Goal: Task Accomplishment & Management: Manage account settings

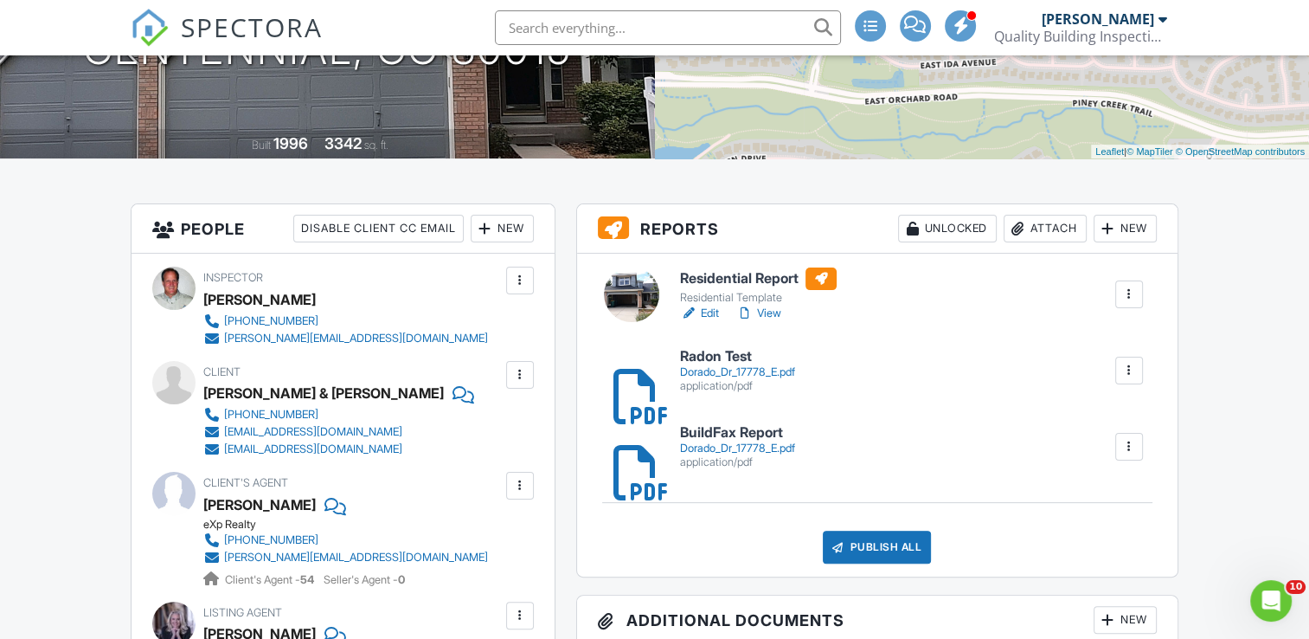
scroll to position [307, 0]
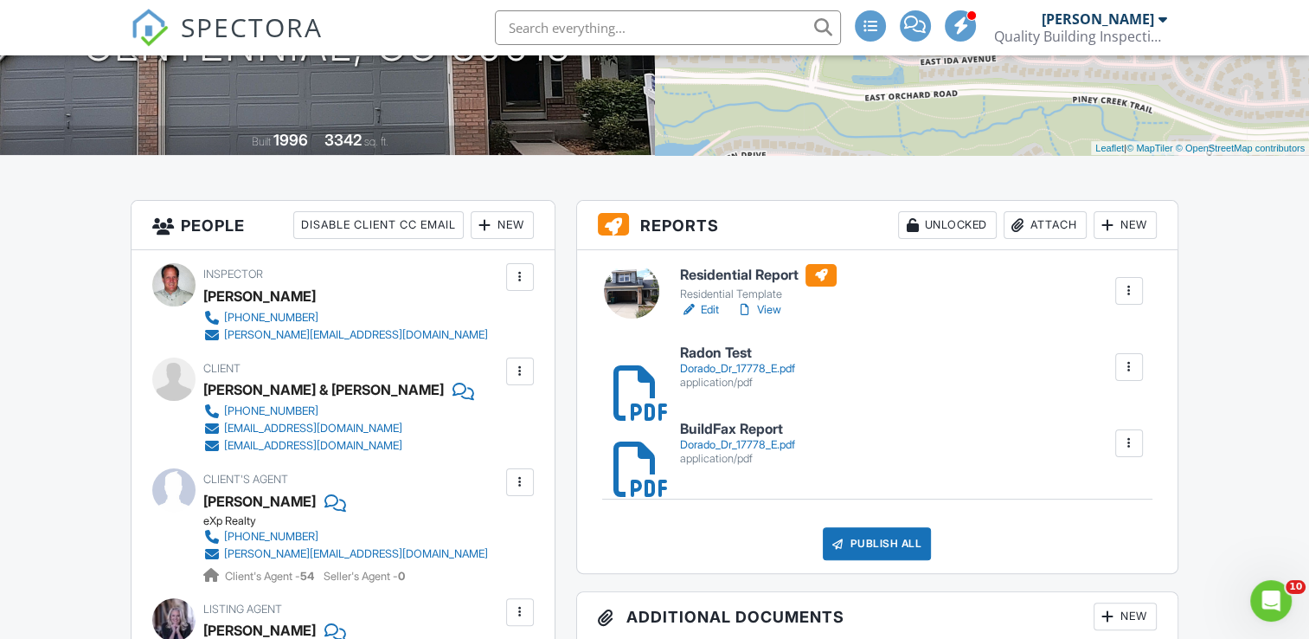
click at [709, 310] on link "Edit" at bounding box center [699, 309] width 39 height 17
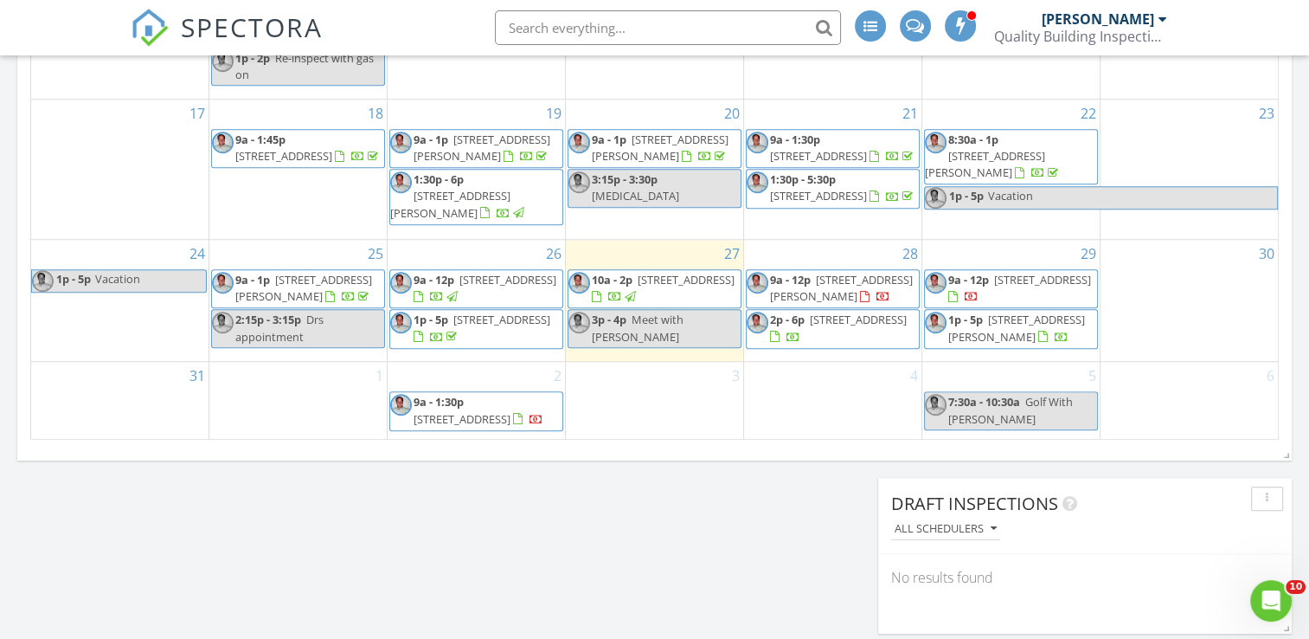
scroll to position [1242, 0]
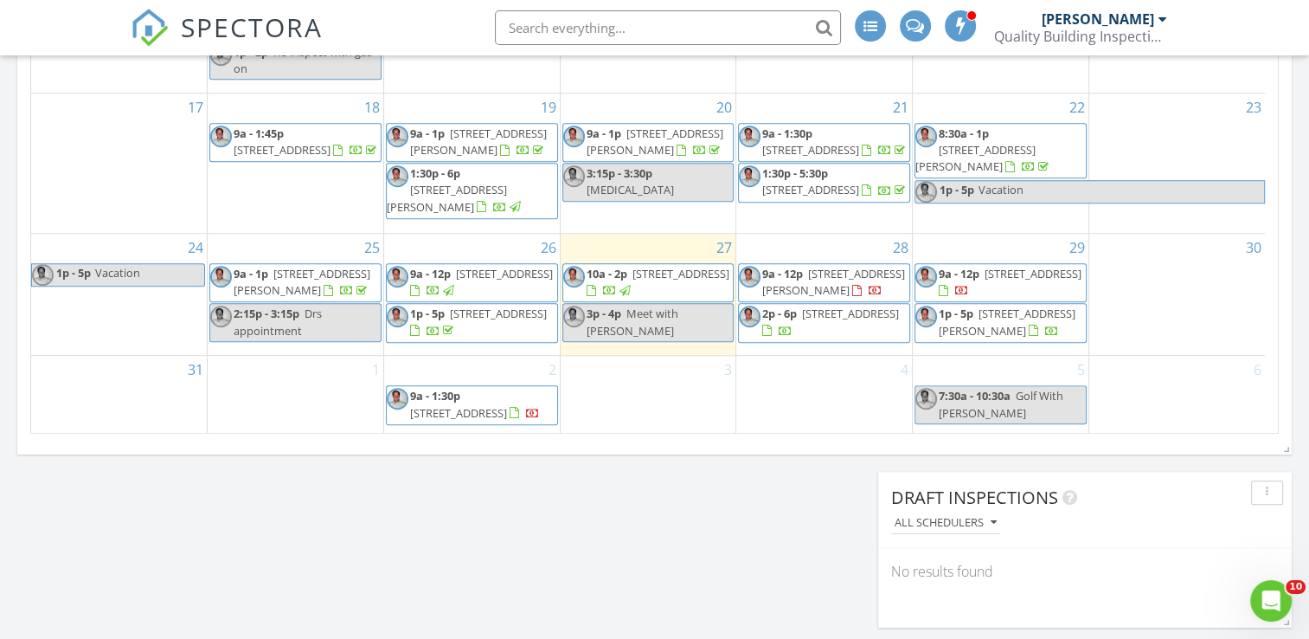
click at [450, 321] on span "7721 S Cove Cir, Centennial 80122" at bounding box center [498, 313] width 97 height 16
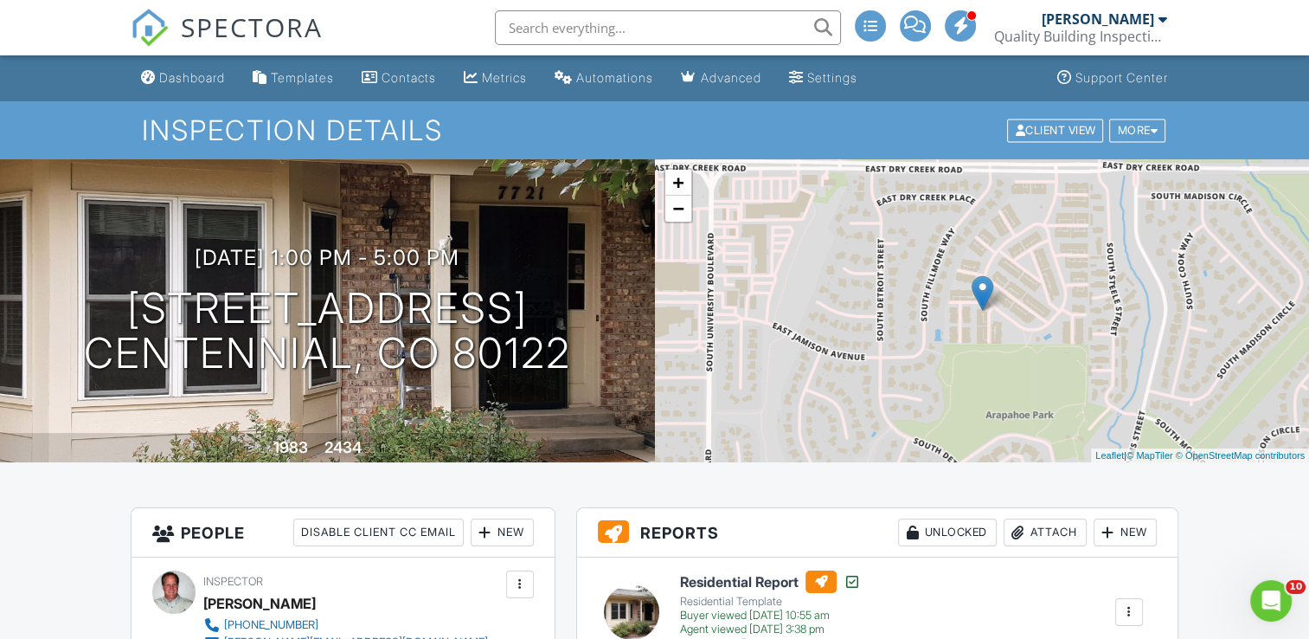
click at [1049, 533] on div "Attach" at bounding box center [1045, 532] width 83 height 28
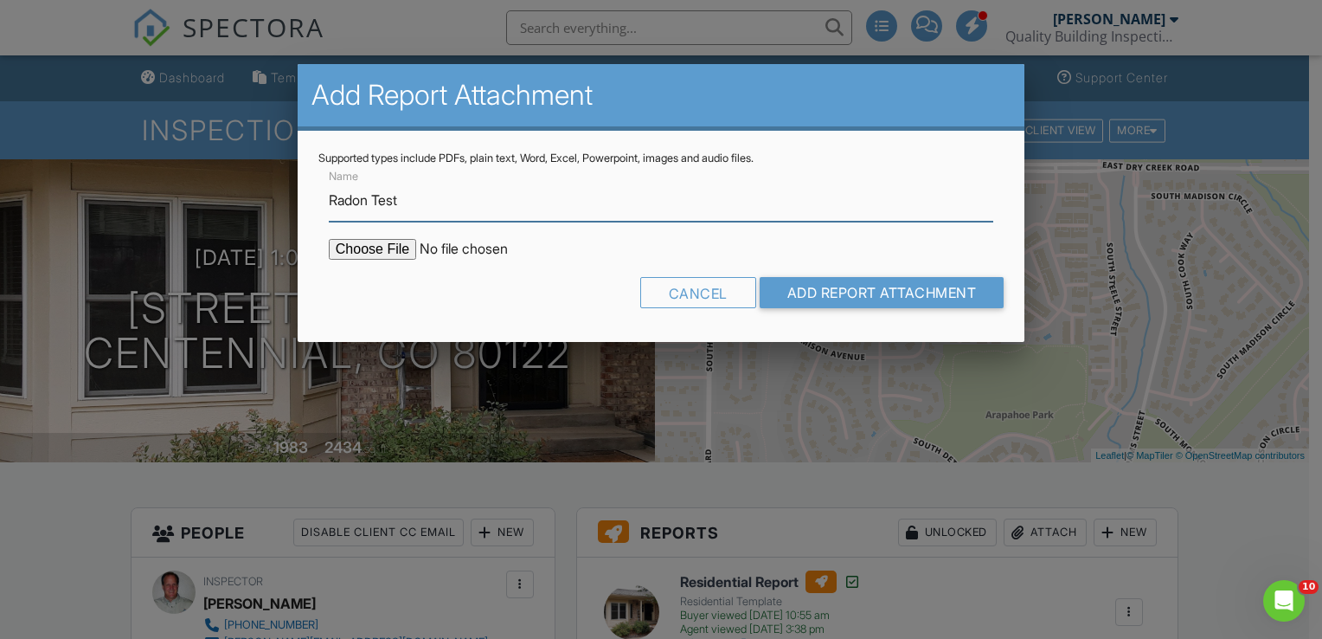
type input "Radon Test"
click at [373, 252] on input "file" at bounding box center [476, 249] width 294 height 21
drag, startPoint x: 700, startPoint y: 295, endPoint x: 760, endPoint y: 31, distance: 270.5
click at [700, 294] on div "Cancel" at bounding box center [698, 292] width 116 height 31
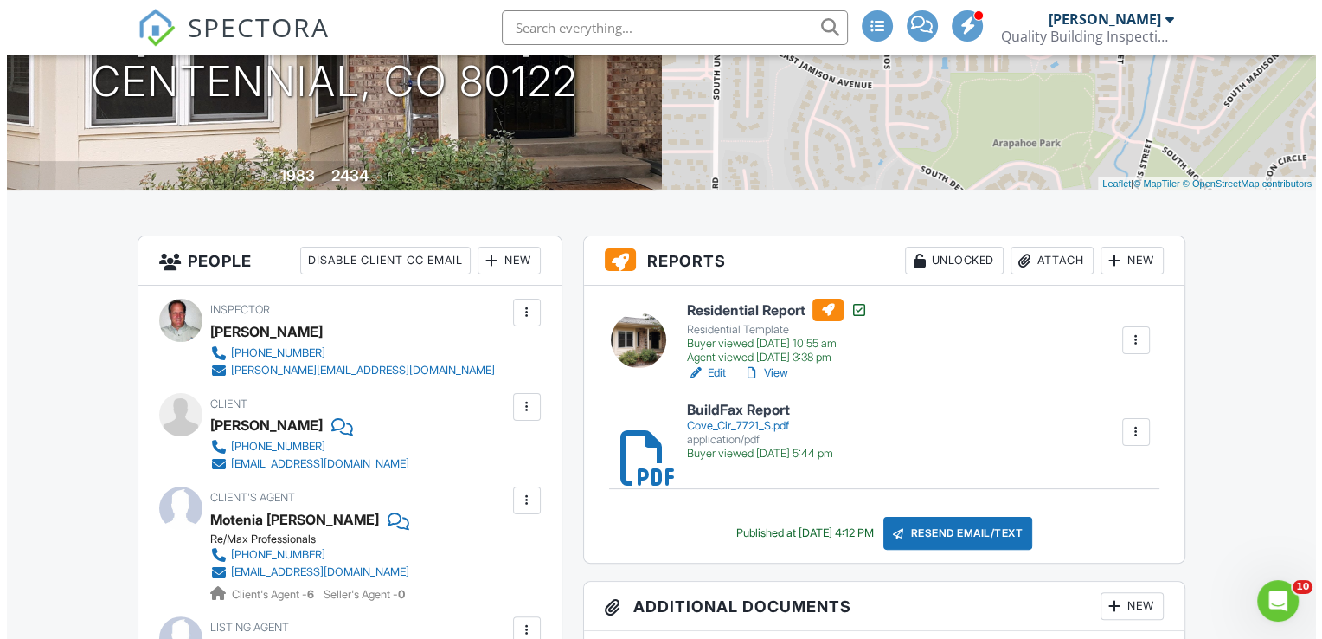
scroll to position [305, 0]
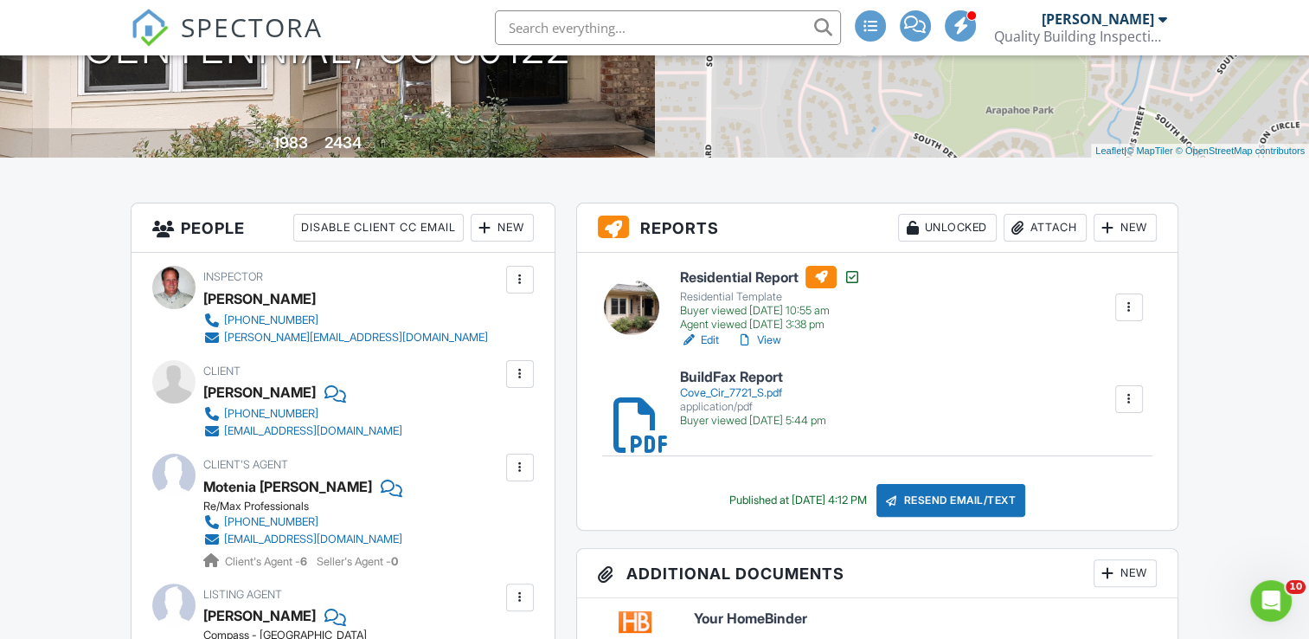
click at [1052, 227] on div "Attach" at bounding box center [1045, 228] width 83 height 28
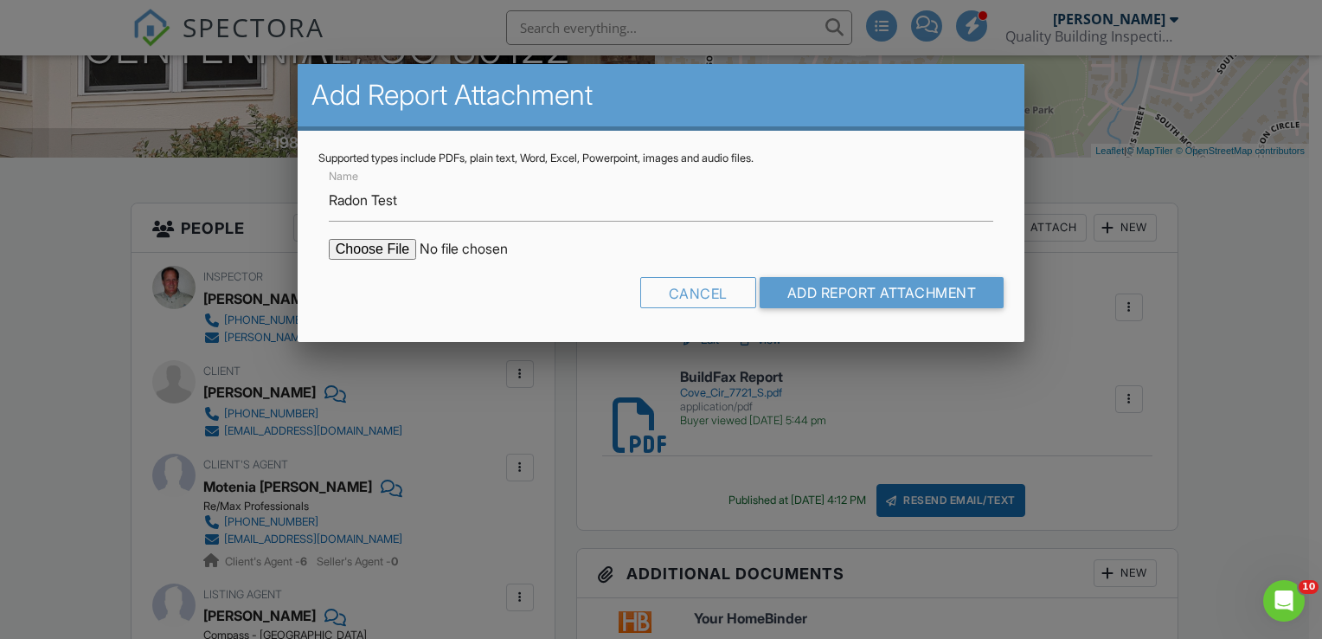
click at [352, 248] on input "file" at bounding box center [476, 249] width 294 height 21
type input "C:\fakepath\Cove Cir 7721 S.pdf"
click at [837, 293] on input "Add Report Attachment" at bounding box center [882, 292] width 245 height 31
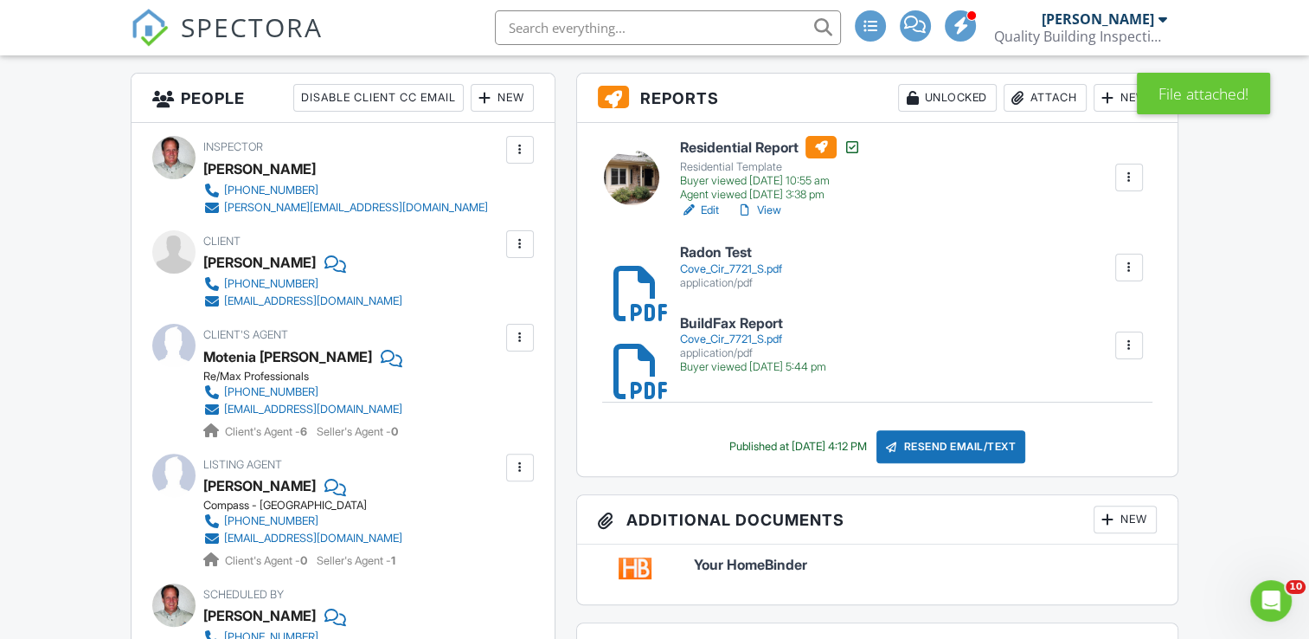
click at [772, 209] on link "View" at bounding box center [758, 210] width 45 height 17
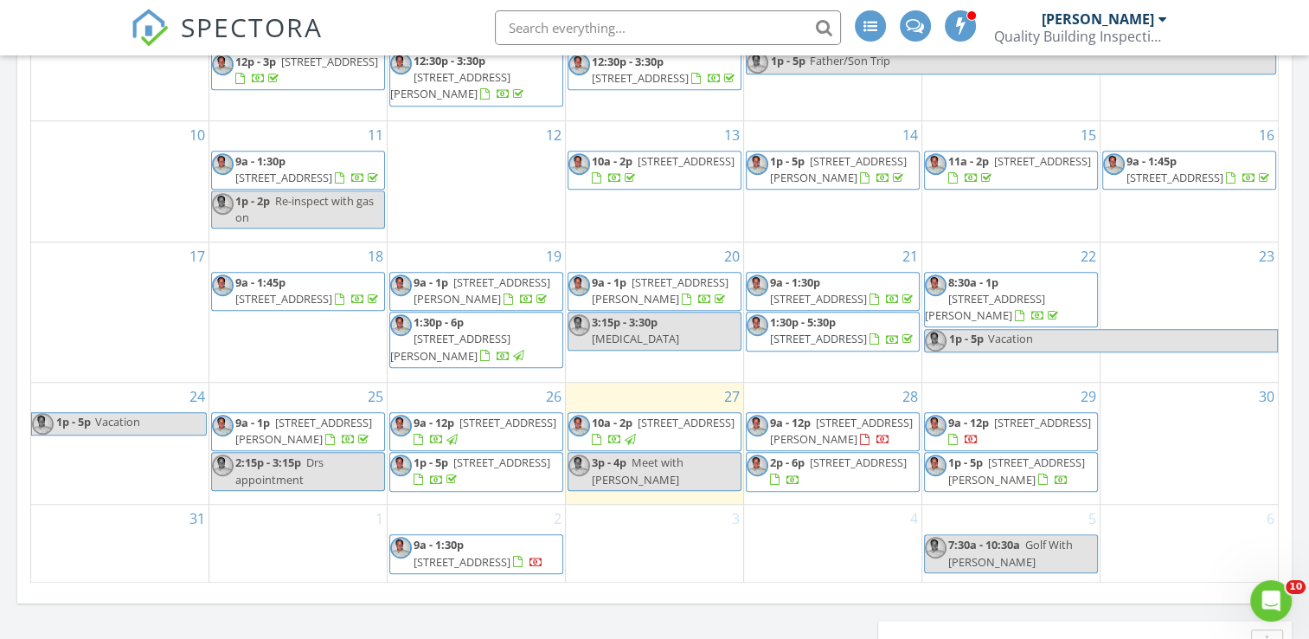
scroll to position [1090, 0]
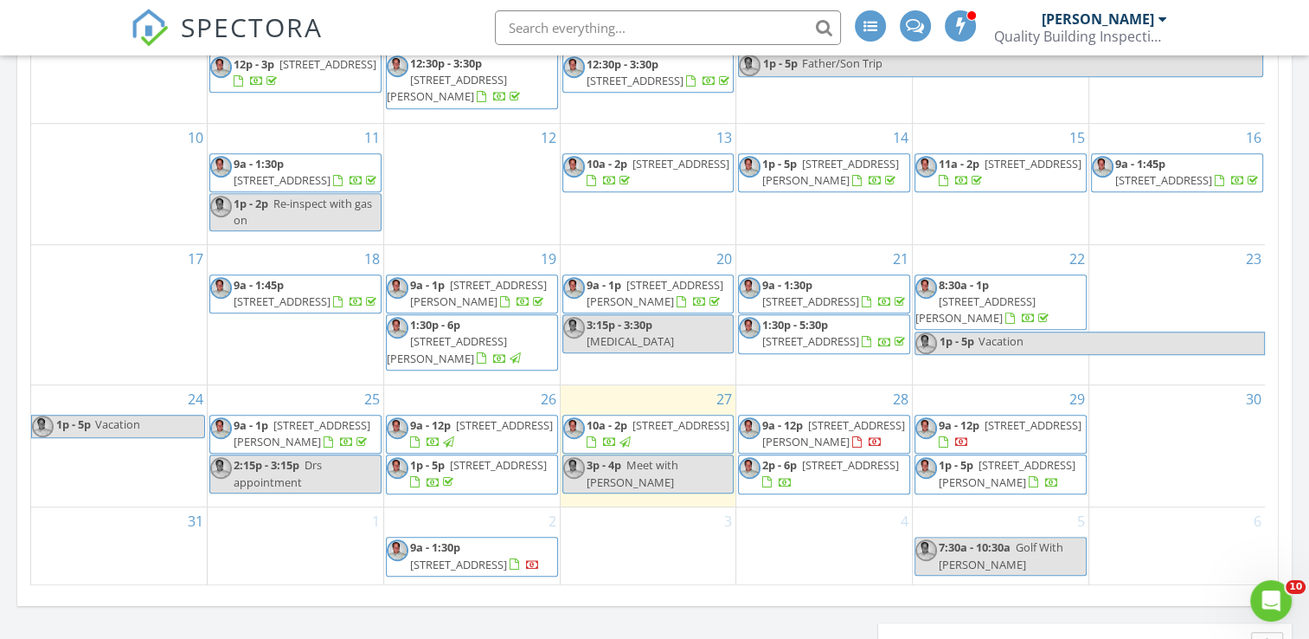
click at [613, 88] on span "[STREET_ADDRESS]" at bounding box center [635, 81] width 97 height 16
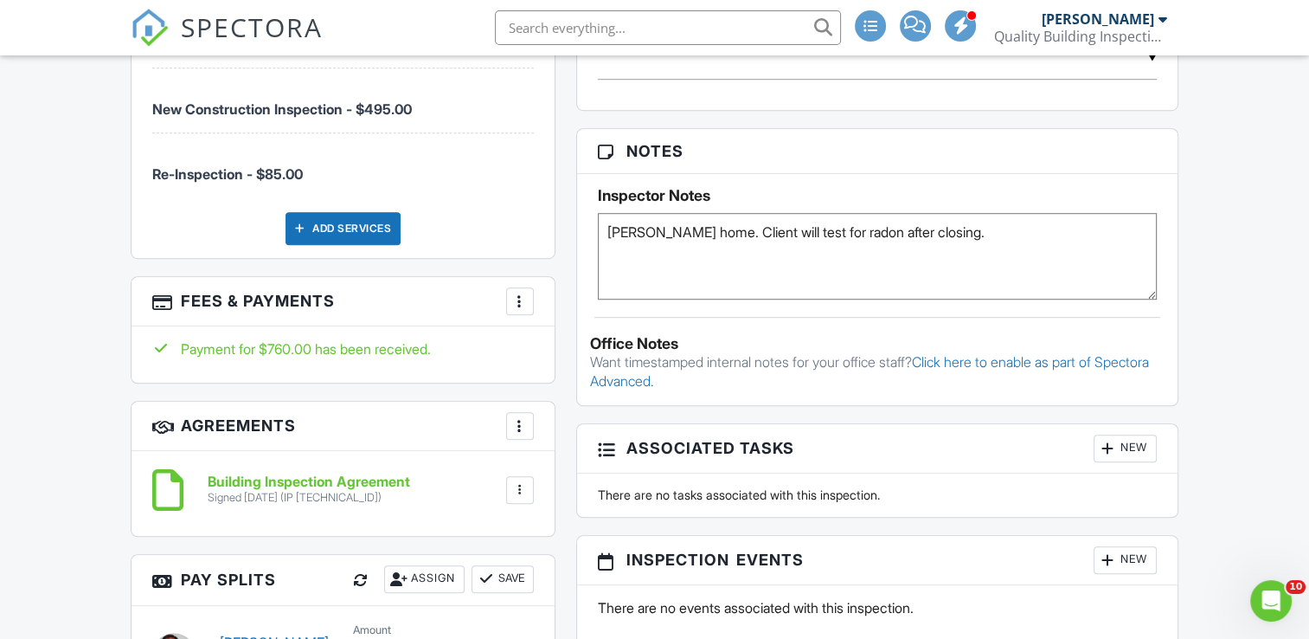
click at [517, 296] on div at bounding box center [519, 300] width 17 height 17
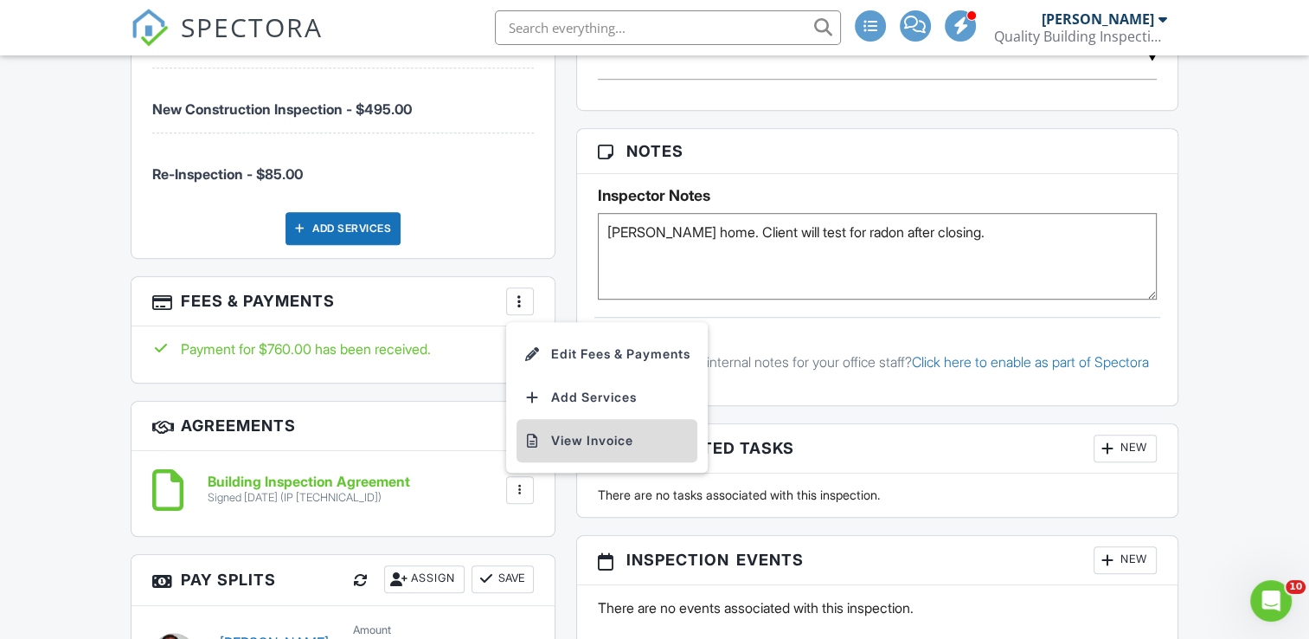
click at [585, 436] on li "View Invoice" at bounding box center [607, 440] width 181 height 43
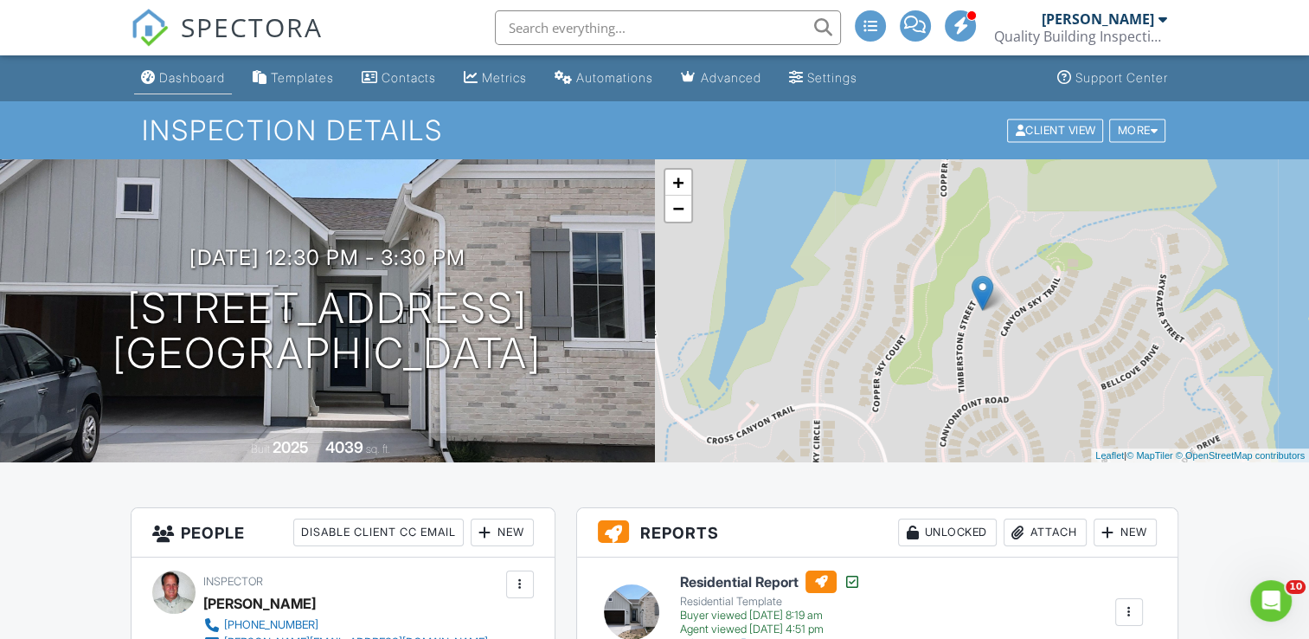
click at [175, 76] on div "Dashboard" at bounding box center [192, 77] width 66 height 15
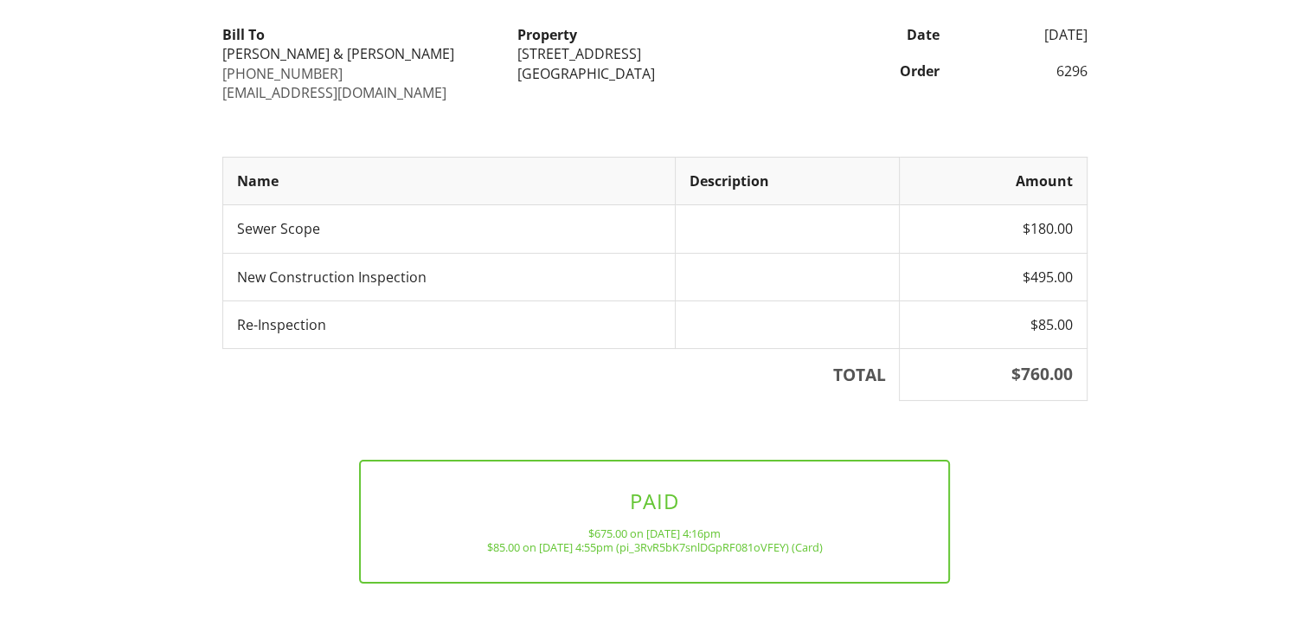
scroll to position [225, 0]
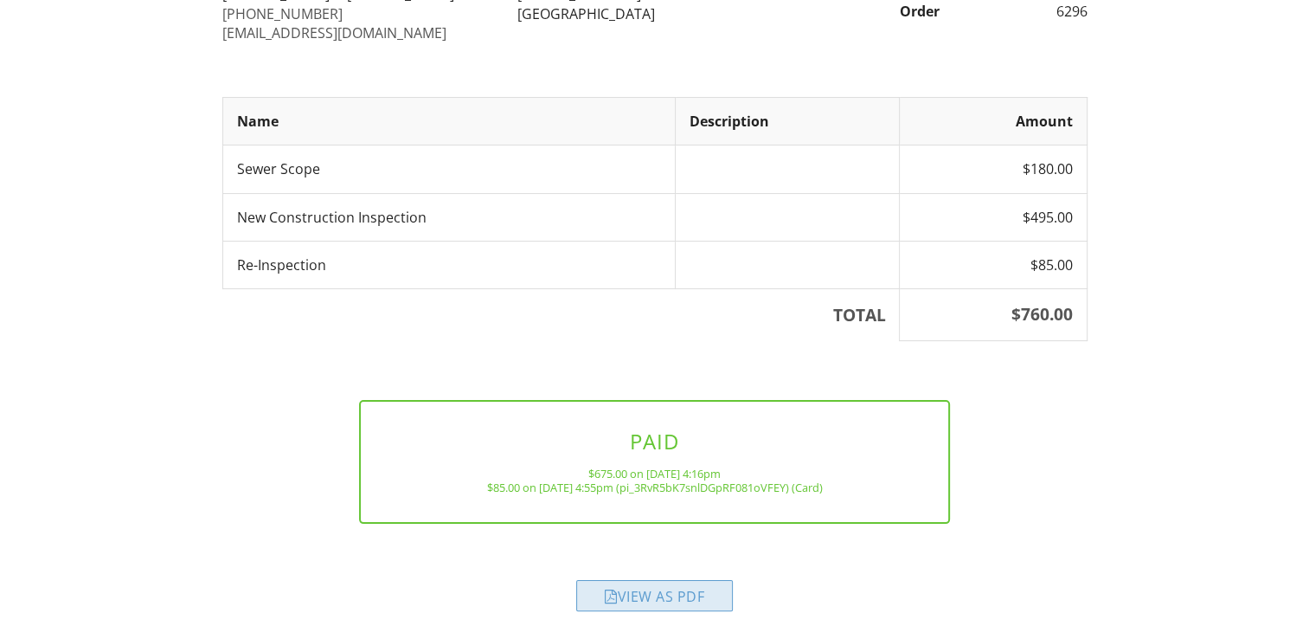
click at [658, 592] on div "View as PDF" at bounding box center [654, 595] width 157 height 31
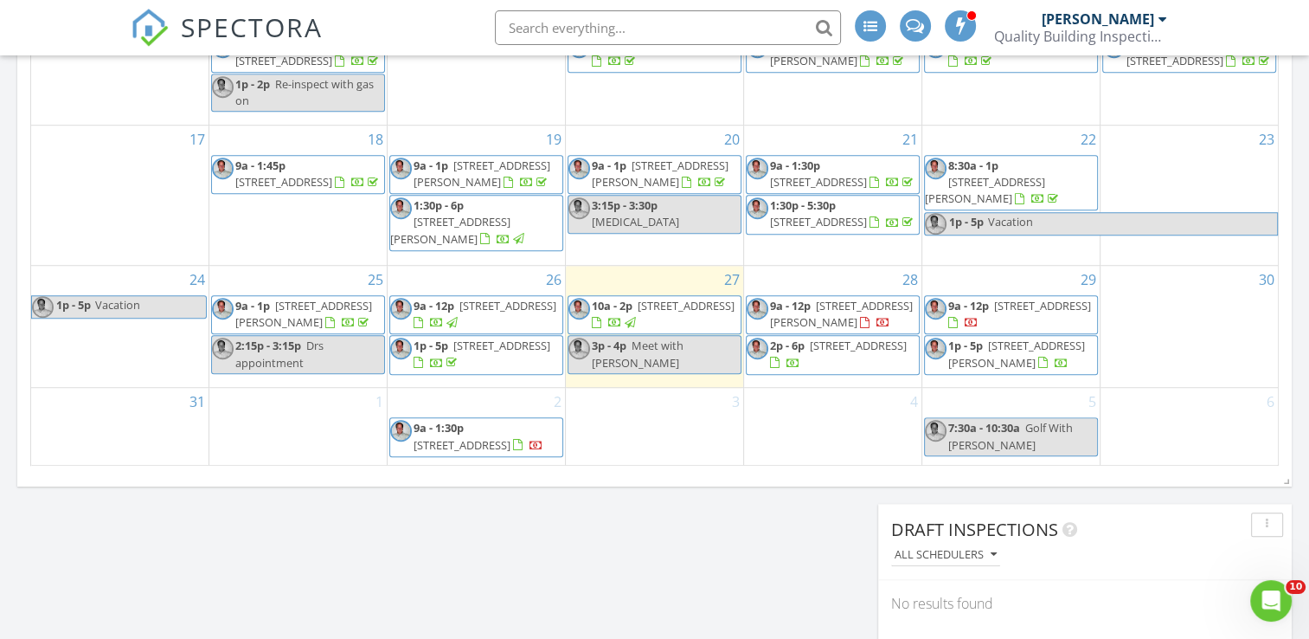
scroll to position [1218, 0]
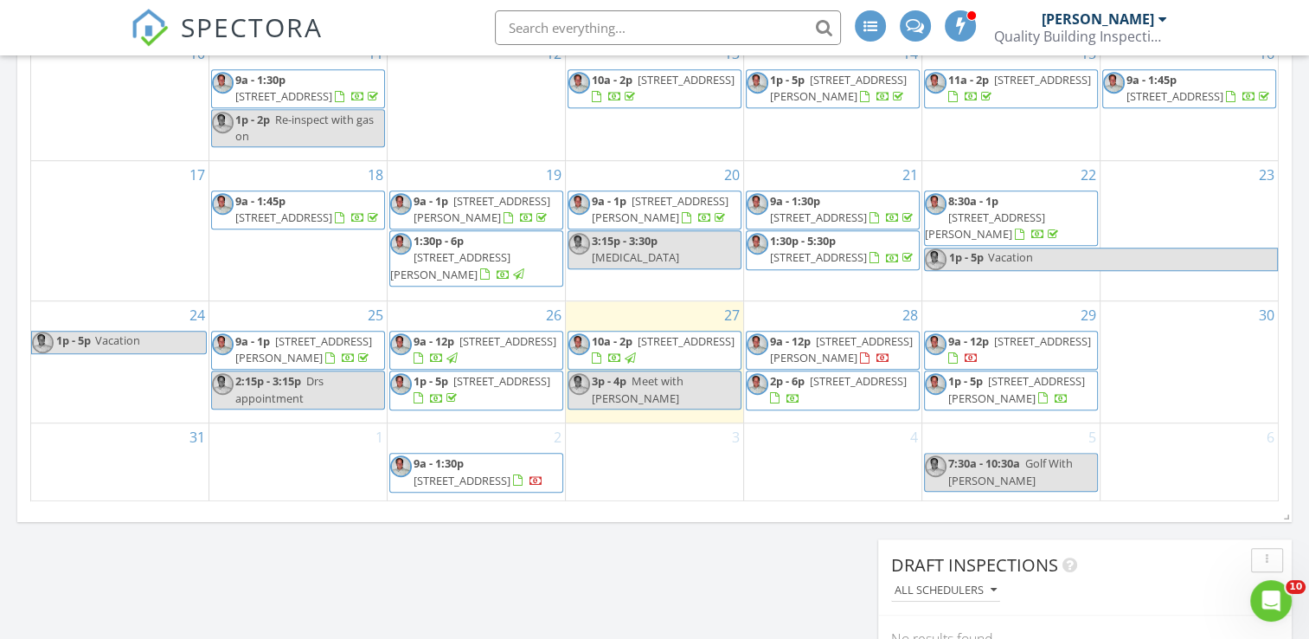
scroll to position [1206, 0]
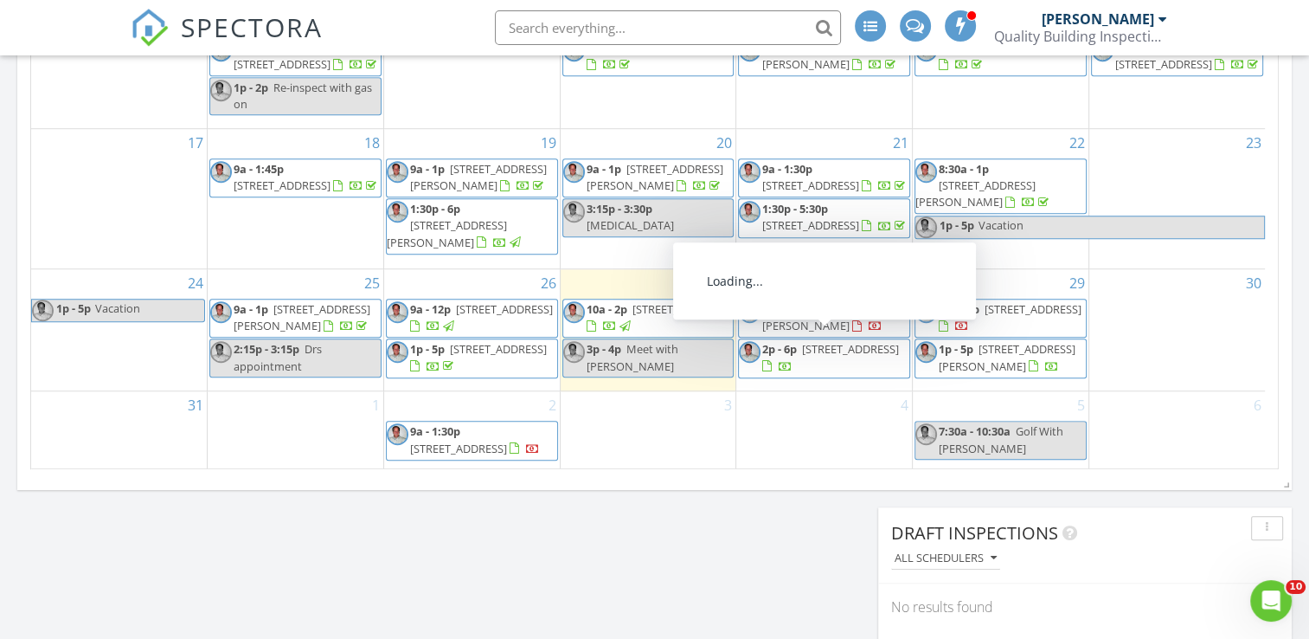
click at [806, 333] on link "9a - 12p [STREET_ADDRESS][PERSON_NAME]" at bounding box center [833, 317] width 143 height 32
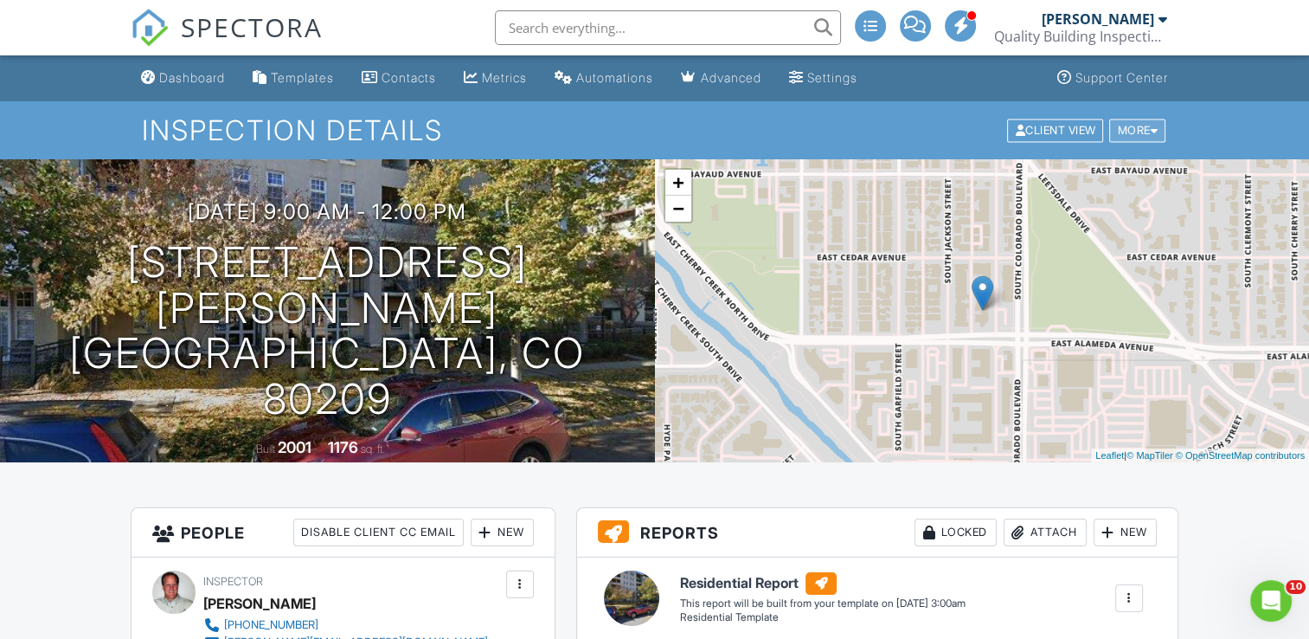
click at [1129, 130] on div "More" at bounding box center [1137, 130] width 56 height 23
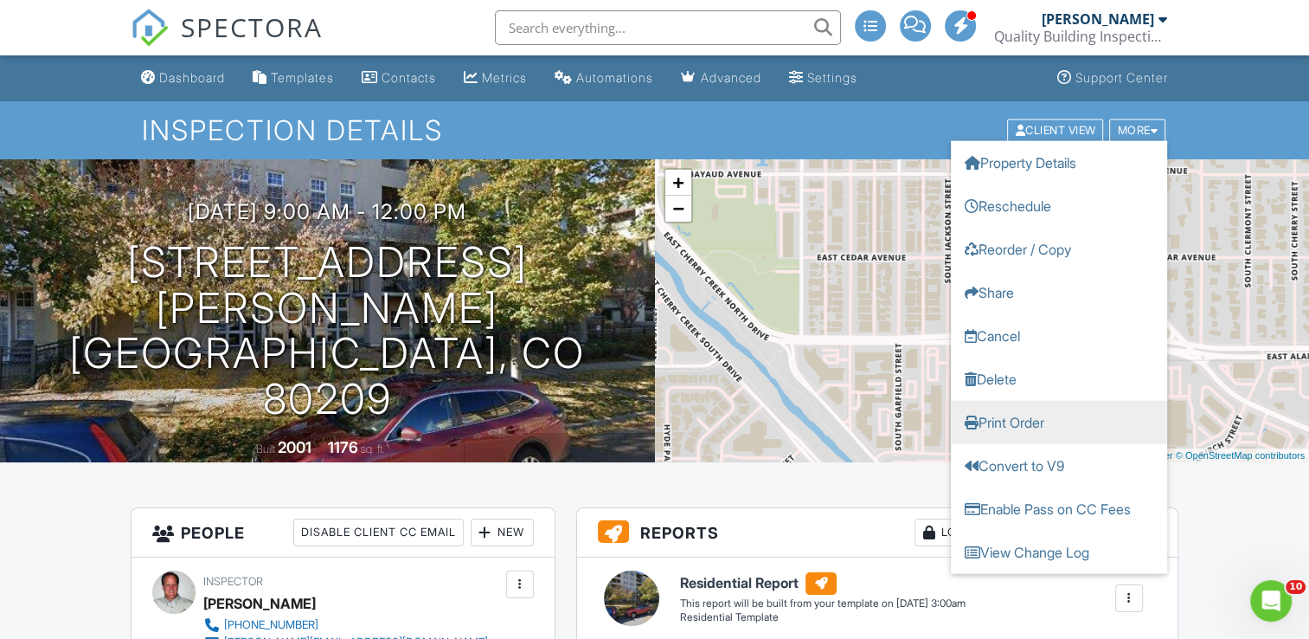
click at [1014, 422] on link "Print Order" at bounding box center [1059, 421] width 216 height 43
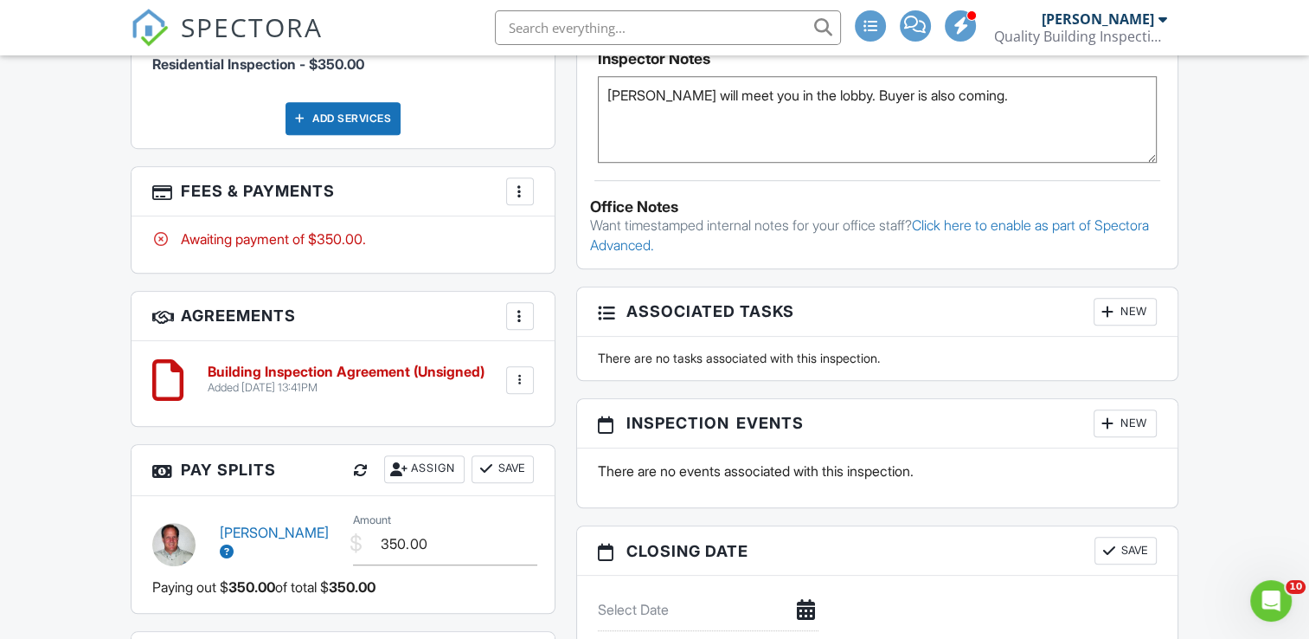
scroll to position [1287, 0]
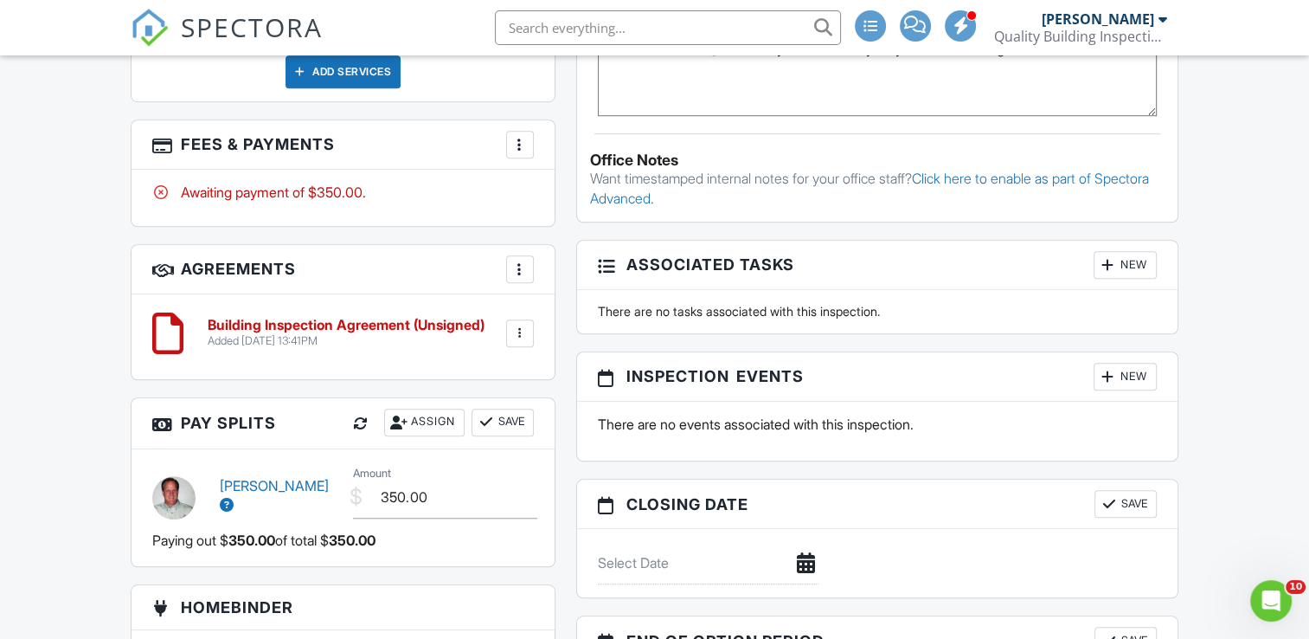
click at [520, 146] on div at bounding box center [519, 144] width 17 height 17
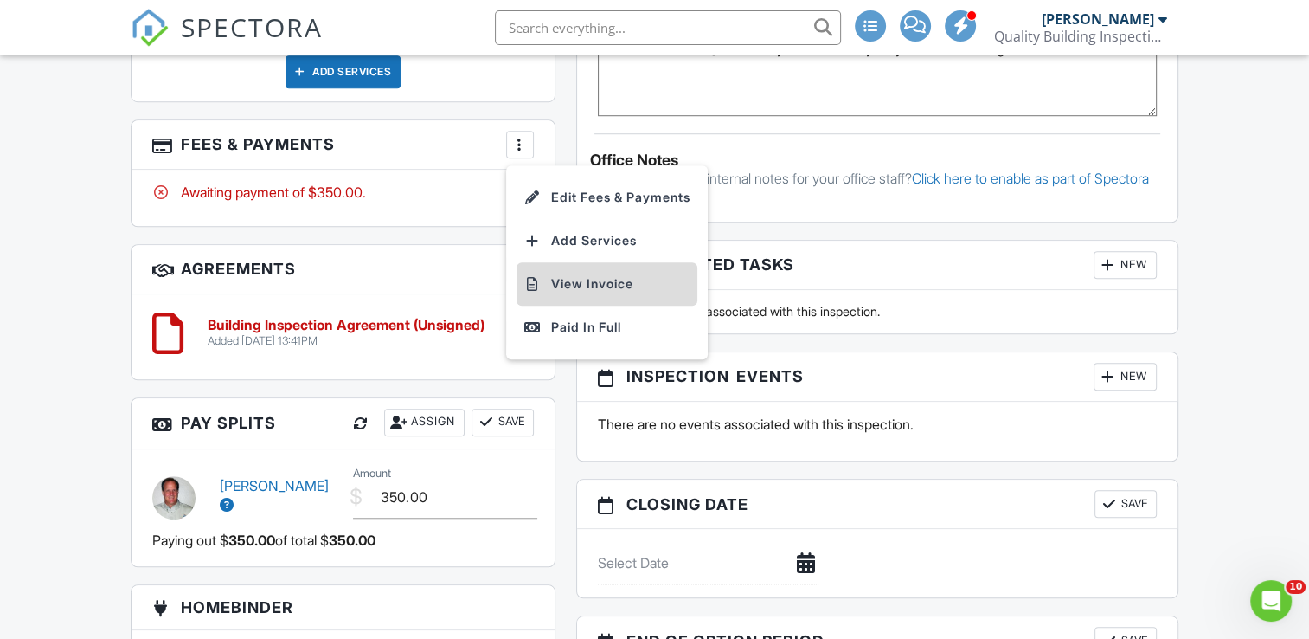
click at [568, 282] on li "View Invoice" at bounding box center [607, 283] width 181 height 43
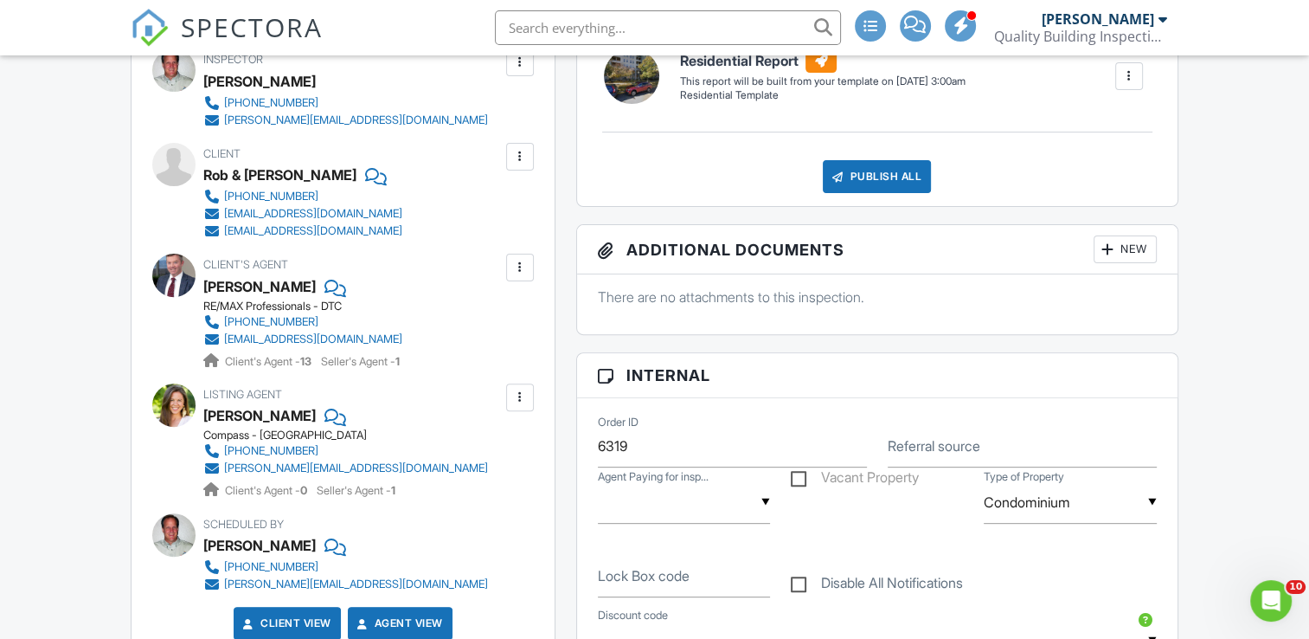
scroll to position [0, 0]
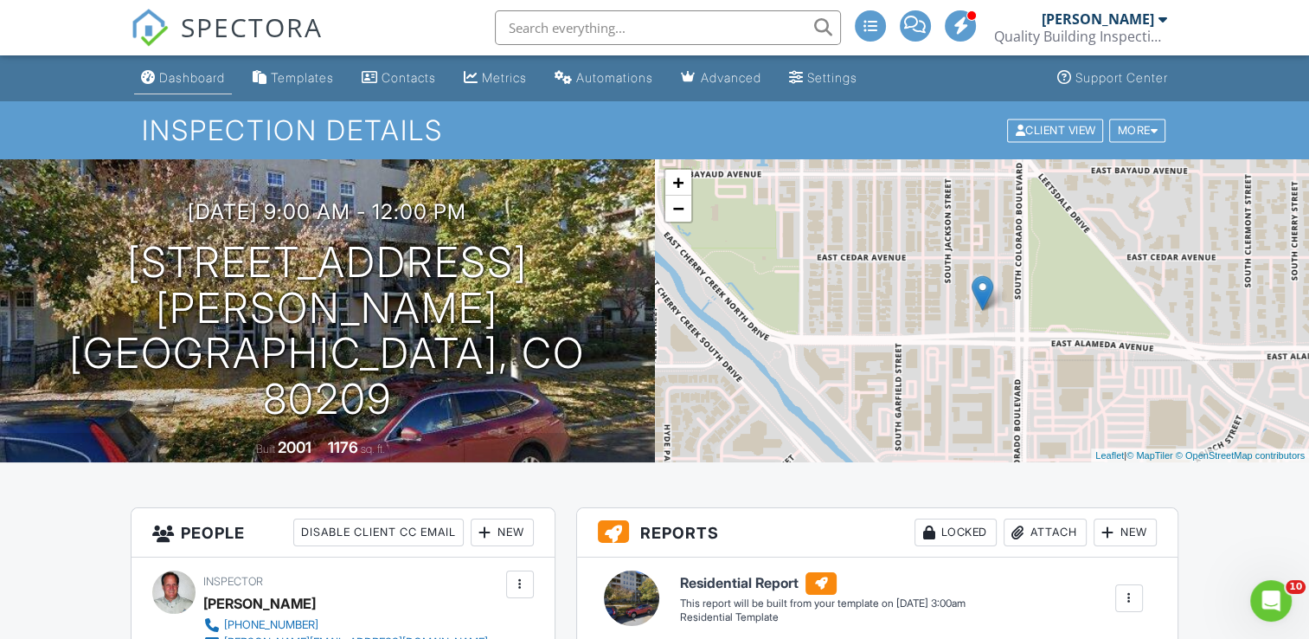
click at [183, 80] on div "Dashboard" at bounding box center [192, 77] width 66 height 15
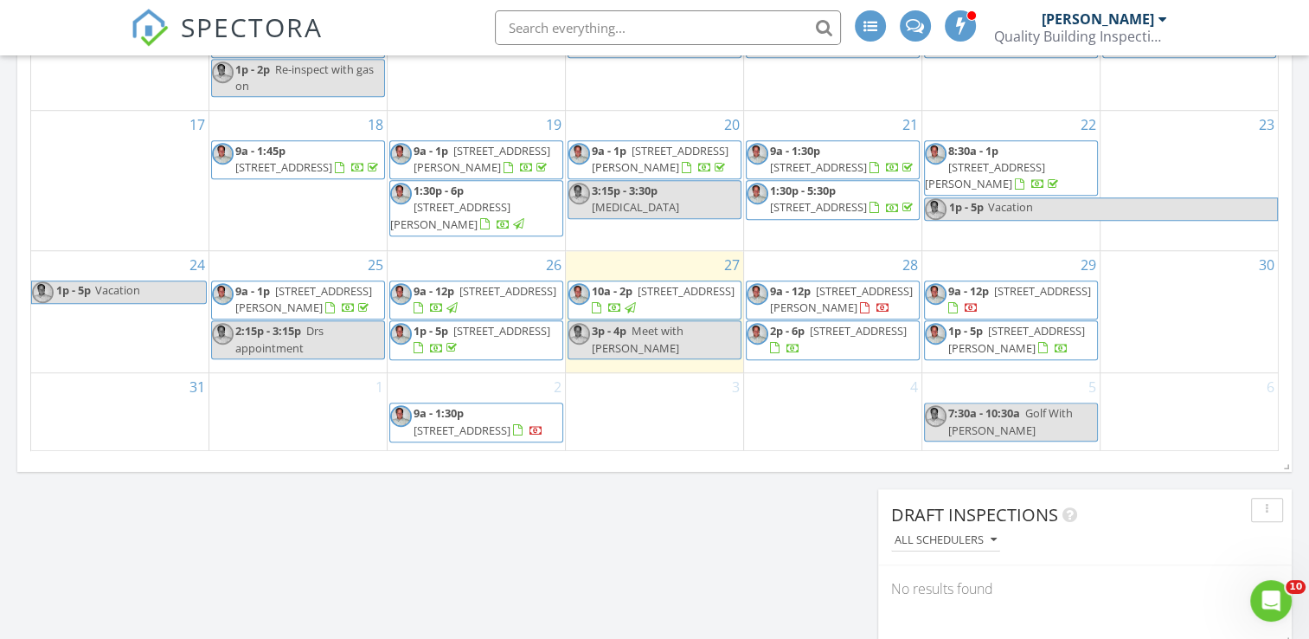
scroll to position [1229, 0]
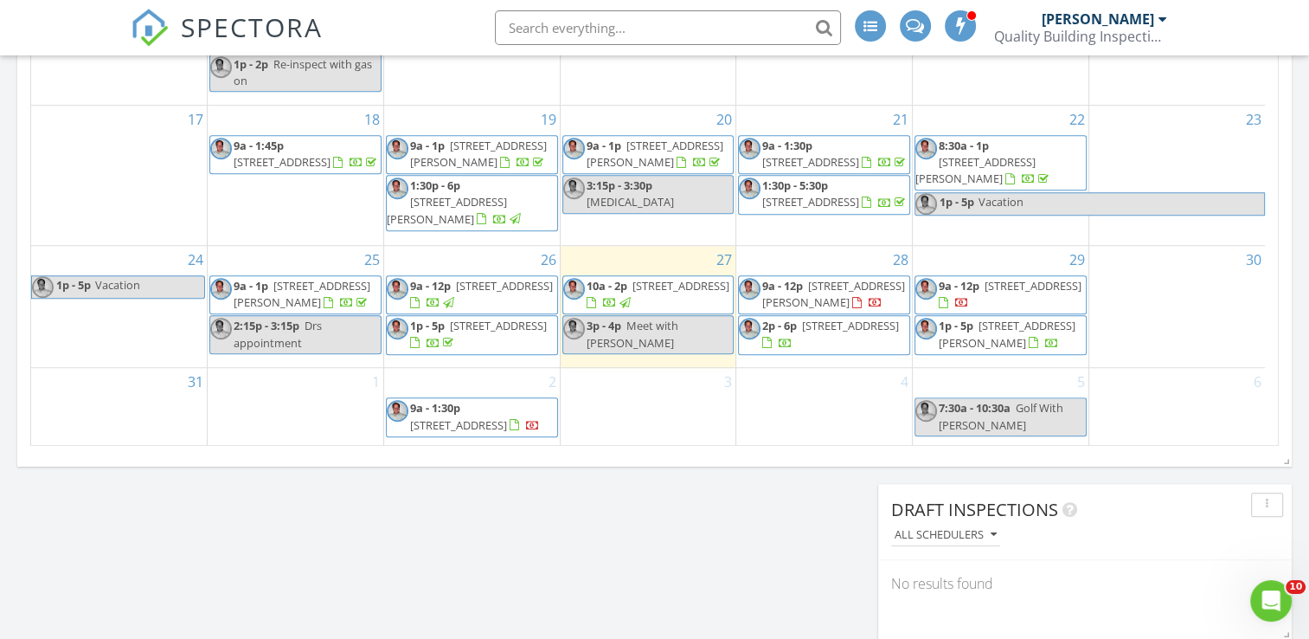
click at [812, 333] on span "[STREET_ADDRESS]" at bounding box center [850, 326] width 97 height 16
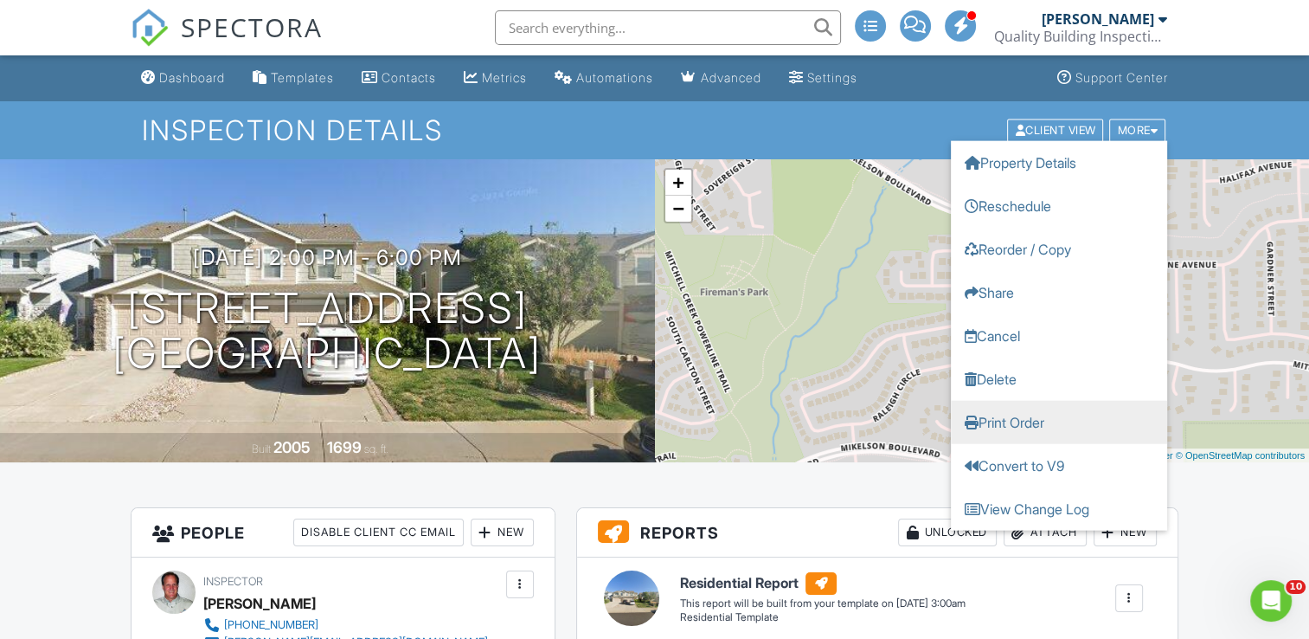
click at [1002, 420] on link "Print Order" at bounding box center [1059, 421] width 216 height 43
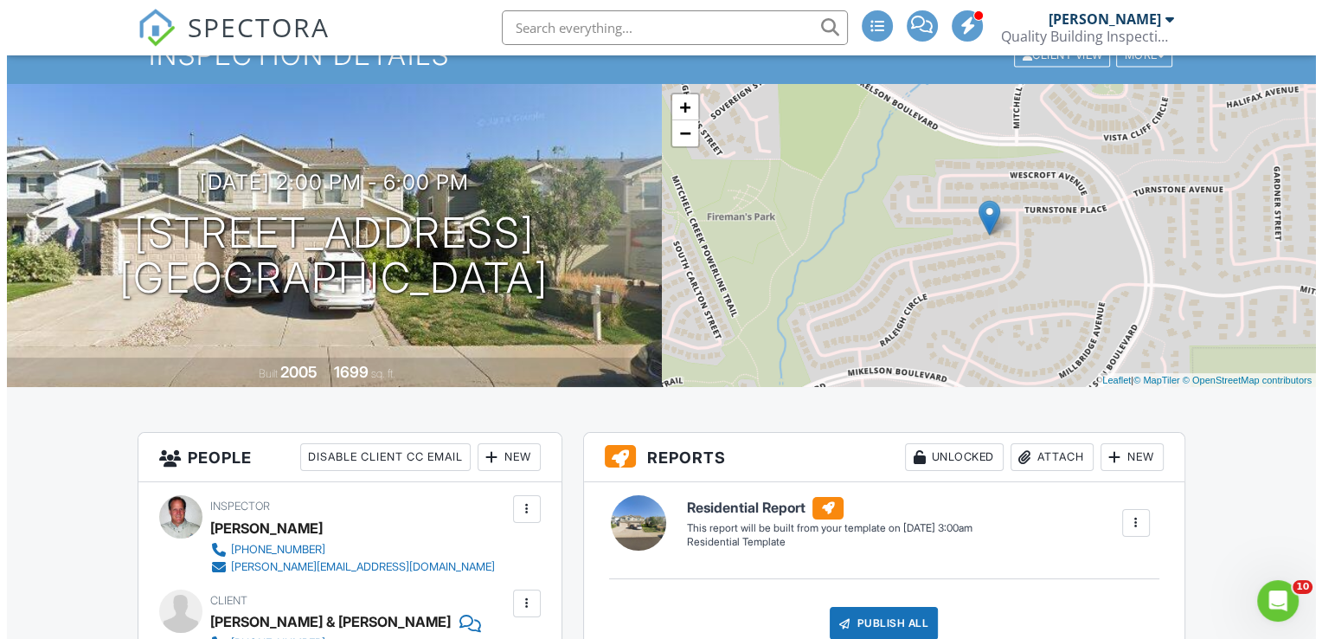
scroll to position [80, 0]
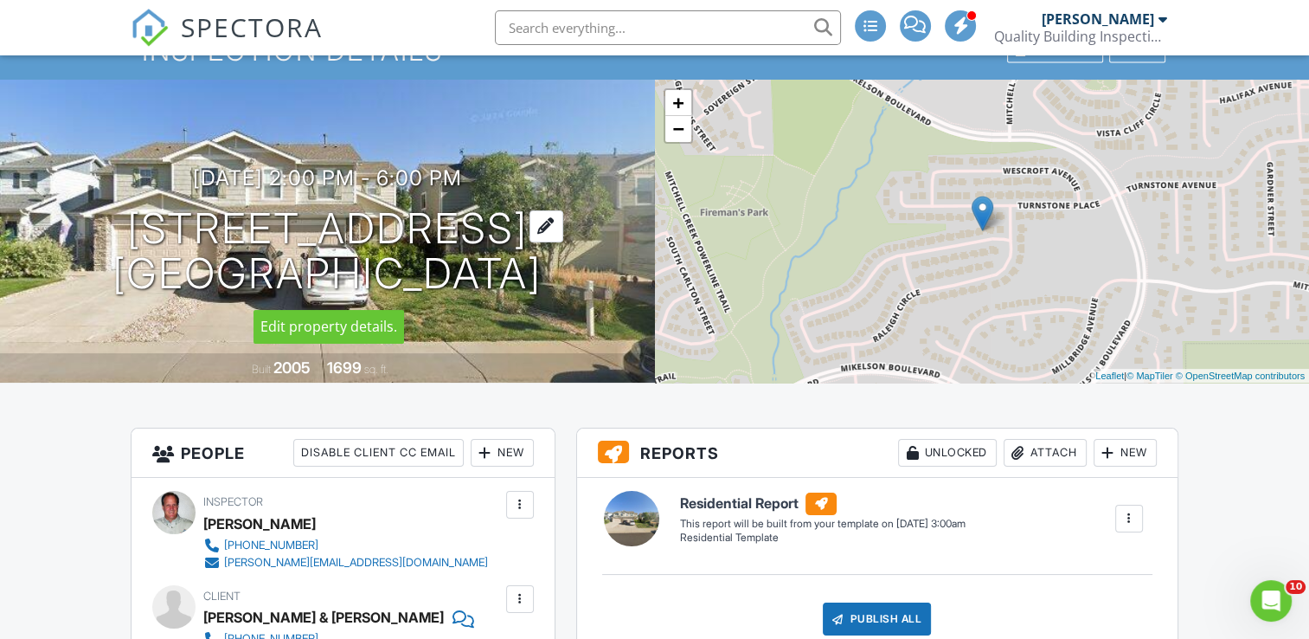
click at [260, 227] on h1 "[STREET_ADDRESS] [GEOGRAPHIC_DATA]" at bounding box center [326, 252] width 429 height 92
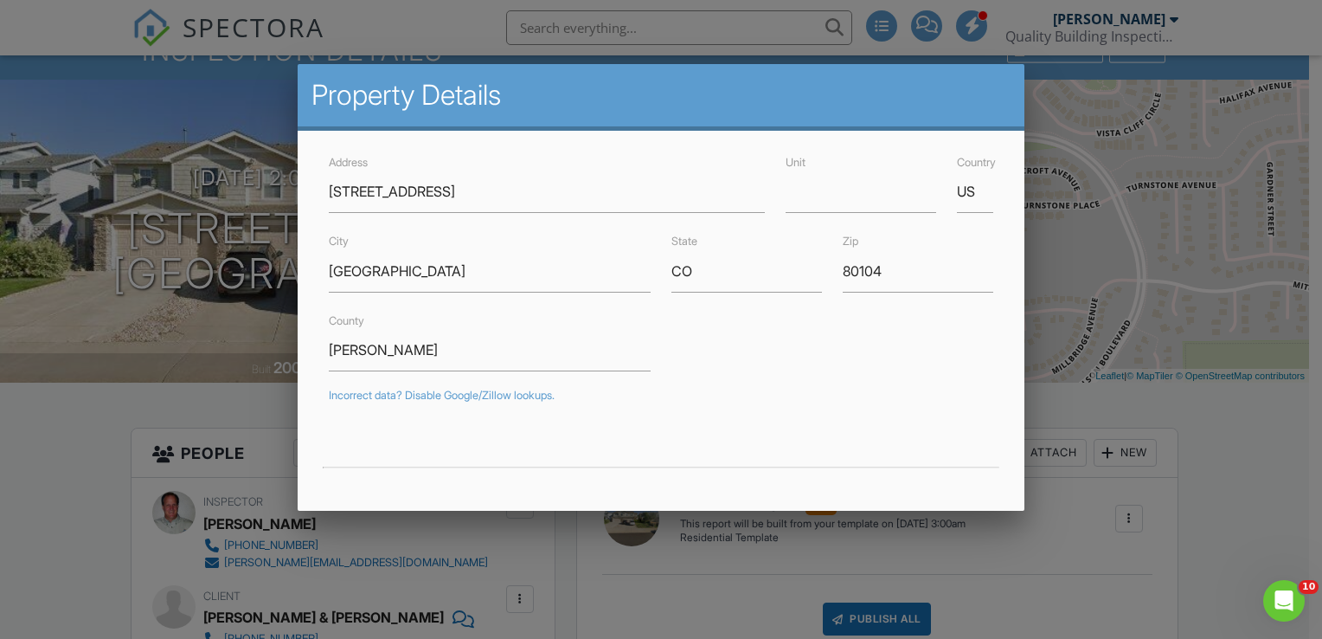
drag, startPoint x: 1090, startPoint y: 205, endPoint x: 1051, endPoint y: 160, distance: 59.5
click at [1090, 203] on div at bounding box center [661, 312] width 1322 height 799
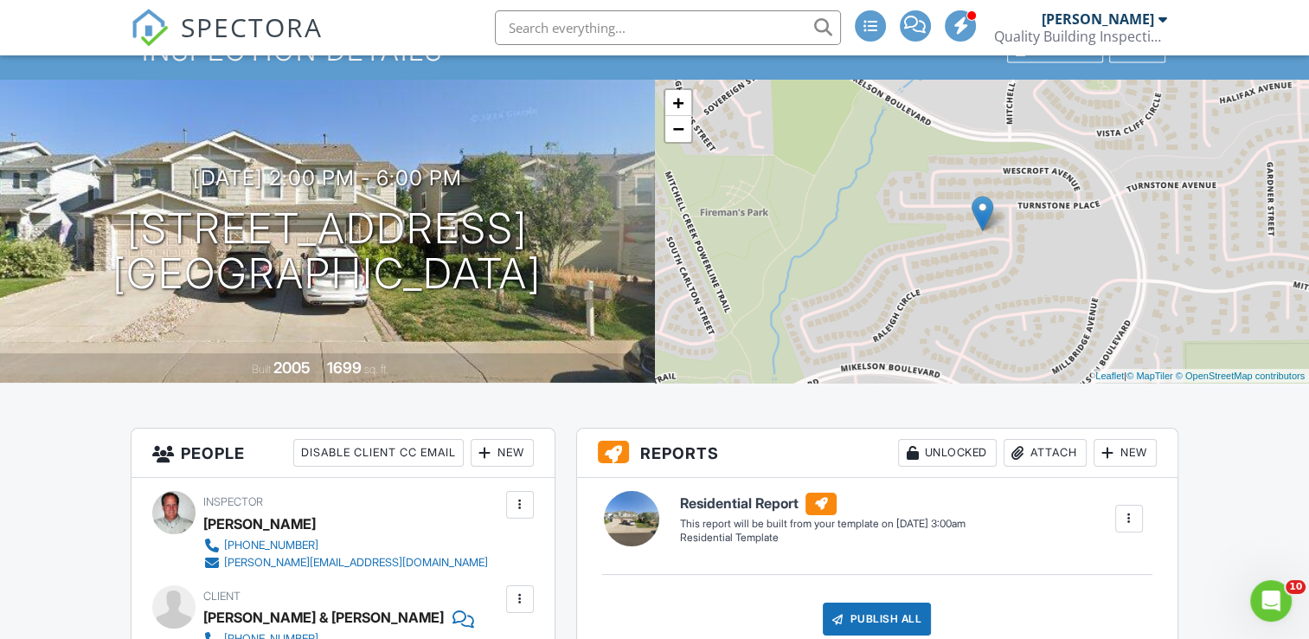
click at [1030, 458] on div "Attach" at bounding box center [1045, 453] width 83 height 28
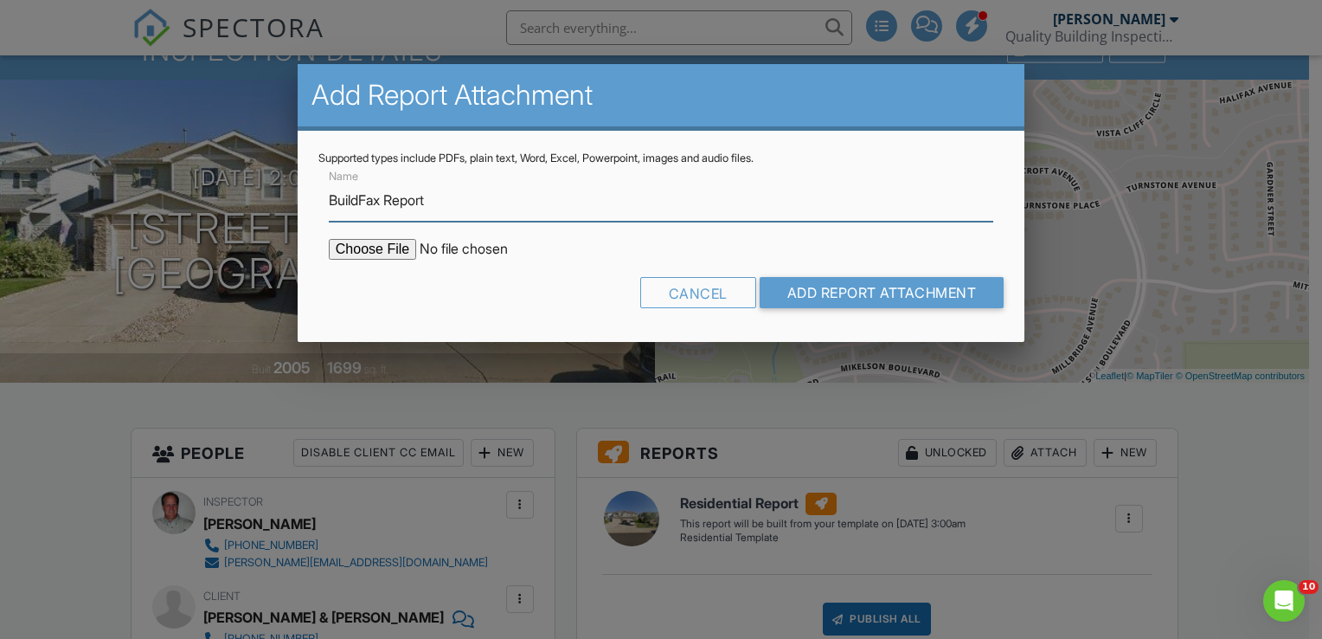
type input "BuildFax Report"
click at [389, 251] on input "file" at bounding box center [476, 249] width 294 height 21
type input "C:\fakepath\Raleigh Cir 6139.pdf"
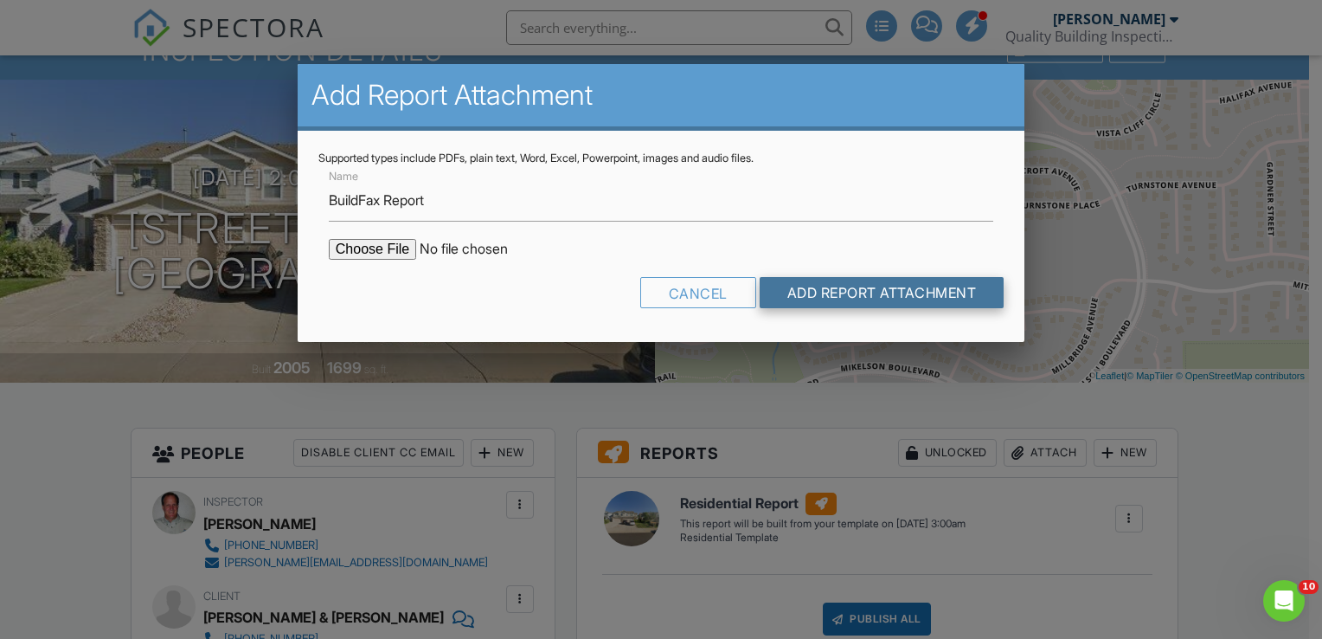
click at [843, 282] on input "Add Report Attachment" at bounding box center [882, 292] width 245 height 31
